Goal: Information Seeking & Learning: Learn about a topic

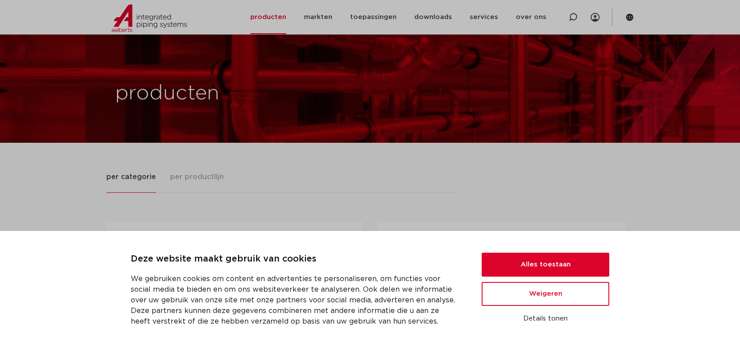
scroll to position [44, 0]
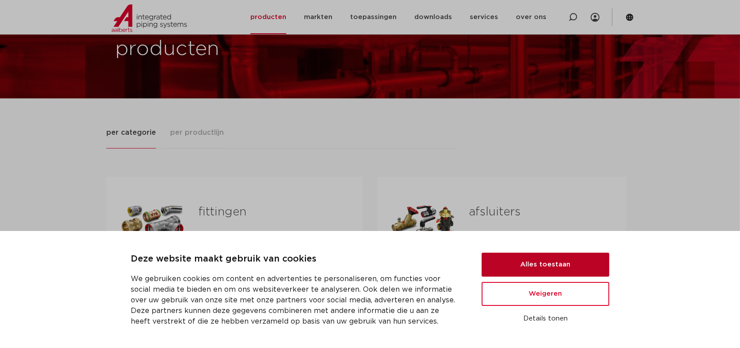
drag, startPoint x: 556, startPoint y: 266, endPoint x: 447, endPoint y: 271, distance: 109.1
click at [556, 266] on button "Alles toestaan" at bounding box center [545, 264] width 128 height 24
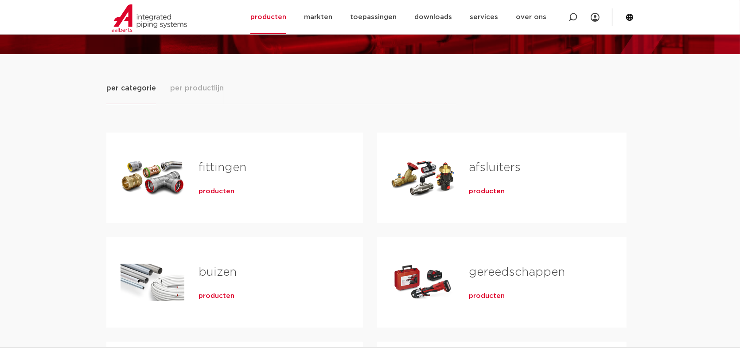
scroll to position [89, 0]
click at [131, 174] on div "Tabs. Open items met enter of spatie, sluit af met escape en navigeer met de pi…" at bounding box center [152, 178] width 64 height 62
click at [226, 169] on link "fittingen" at bounding box center [222, 168] width 48 height 12
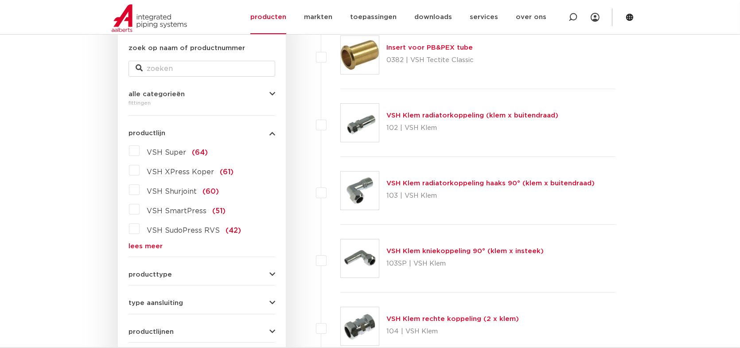
scroll to position [177, 0]
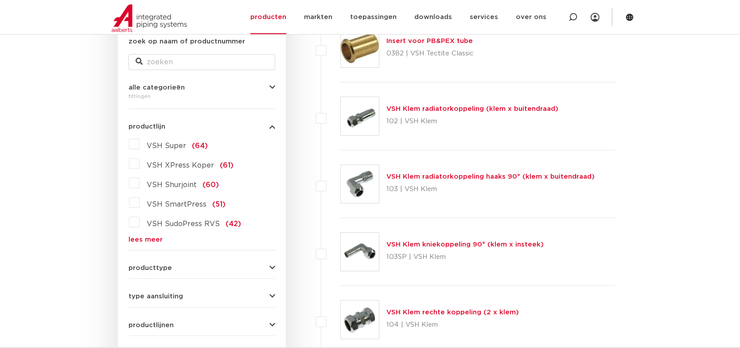
click at [272, 263] on div "producttype demontabel (179) meerdelig (62) accessoires (fittings) (49) voordee…" at bounding box center [201, 264] width 147 height 14
click at [274, 263] on div "producttype demontabel (179) meerdelig (62) accessoires (fittings) (49) voordee…" at bounding box center [201, 264] width 147 height 14
click at [272, 268] on icon "button" at bounding box center [272, 267] width 6 height 7
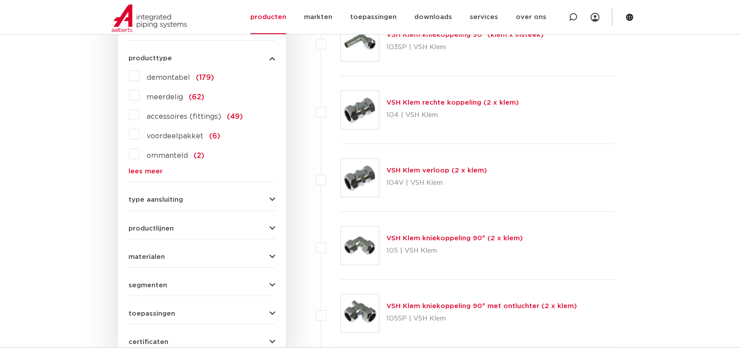
scroll to position [399, 0]
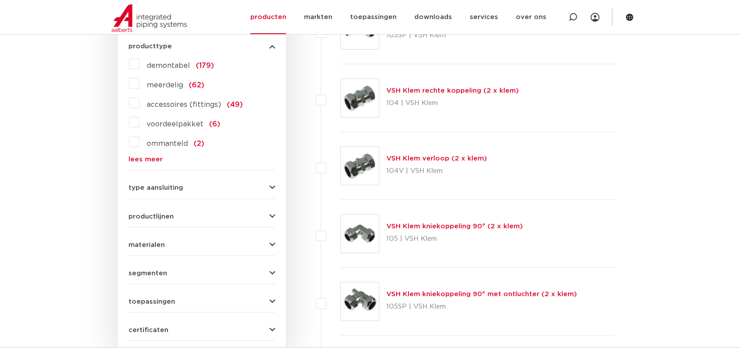
click at [274, 190] on icon "button" at bounding box center [272, 187] width 6 height 7
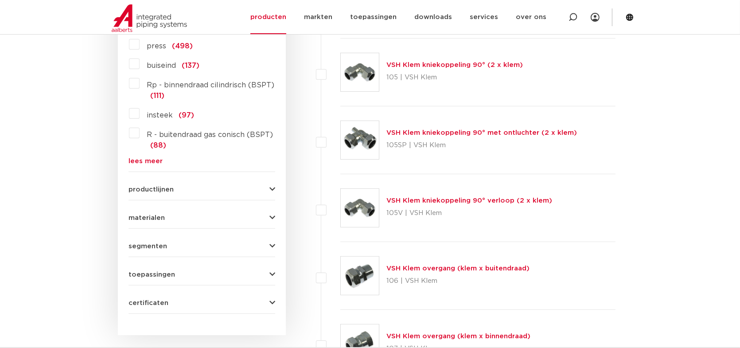
scroll to position [576, 0]
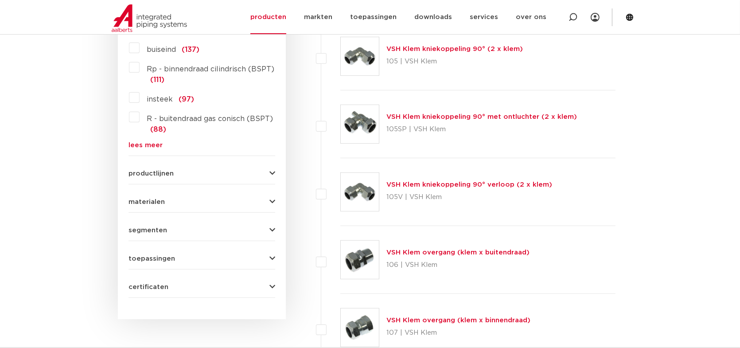
click at [271, 256] on icon "button" at bounding box center [272, 258] width 6 height 7
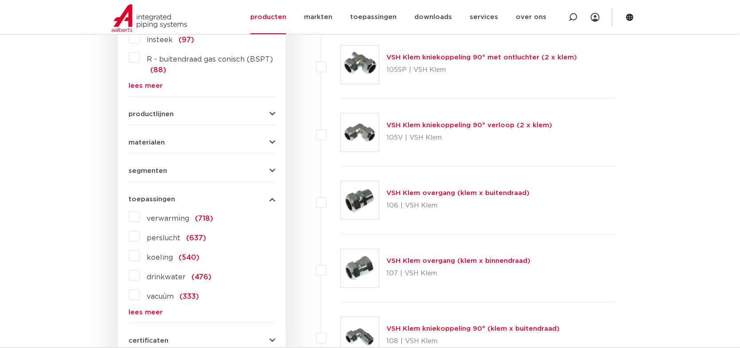
scroll to position [620, 0]
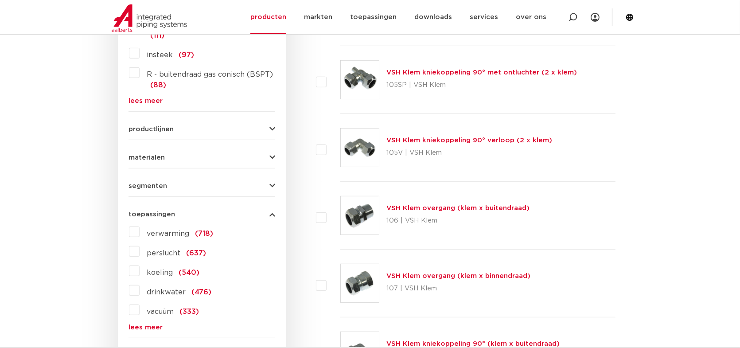
click at [270, 186] on icon "button" at bounding box center [272, 185] width 6 height 7
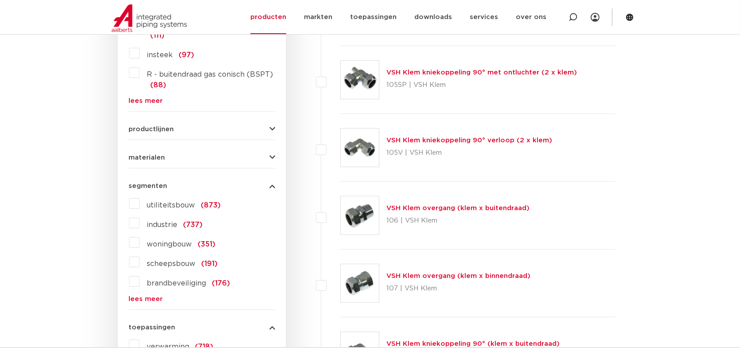
click at [270, 186] on icon "button" at bounding box center [272, 185] width 6 height 7
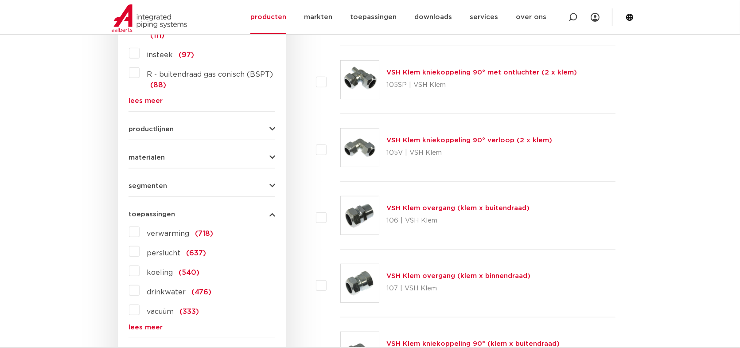
click at [273, 158] on icon "button" at bounding box center [272, 157] width 6 height 7
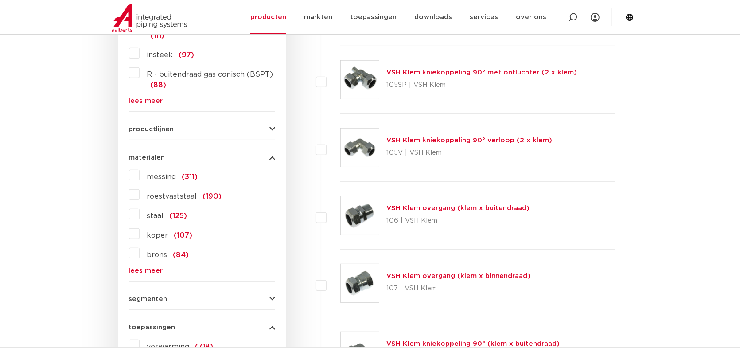
click at [140, 173] on label "messing (311)" at bounding box center [169, 175] width 58 height 14
click at [0, 0] on input "messing (311)" at bounding box center [0, 0] width 0 height 0
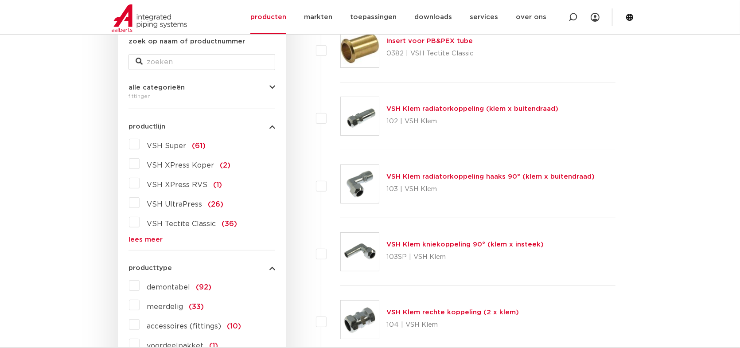
scroll to position [177, 0]
click at [138, 239] on link "lees meer" at bounding box center [201, 239] width 147 height 7
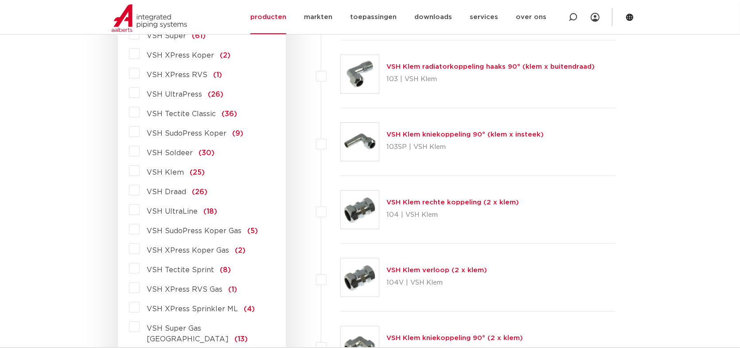
scroll to position [310, 0]
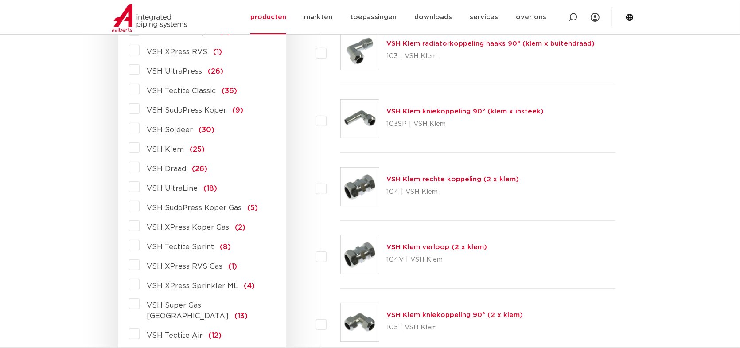
click at [140, 129] on label "VSH Soldeer (30)" at bounding box center [177, 128] width 75 height 14
click at [0, 0] on input "VSH Soldeer (30)" at bounding box center [0, 0] width 0 height 0
